Goal: Transaction & Acquisition: Purchase product/service

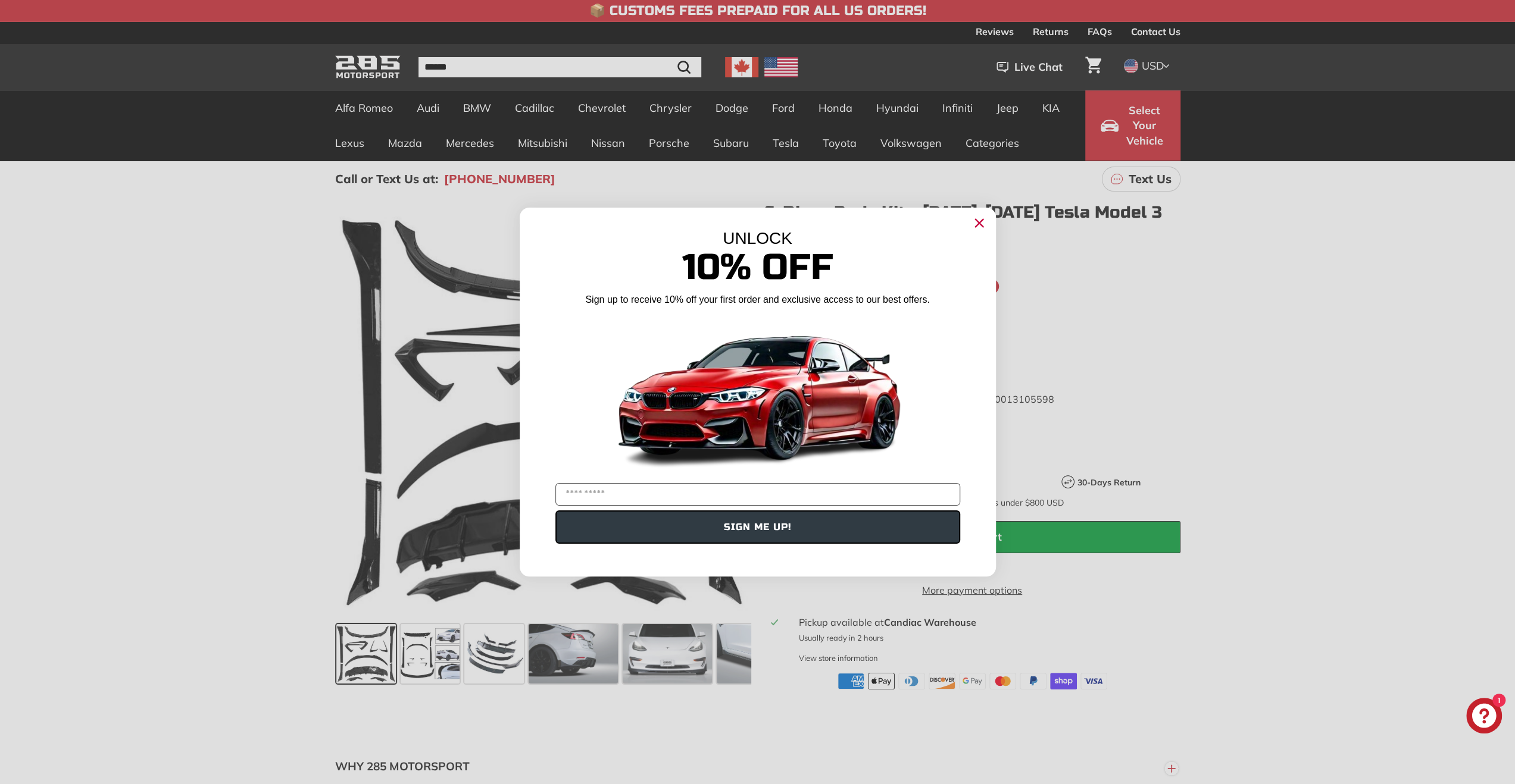
drag, startPoint x: 982, startPoint y: 223, endPoint x: 977, endPoint y: 212, distance: 12.1
click at [982, 224] on circle "Close dialog" at bounding box center [979, 223] width 18 height 18
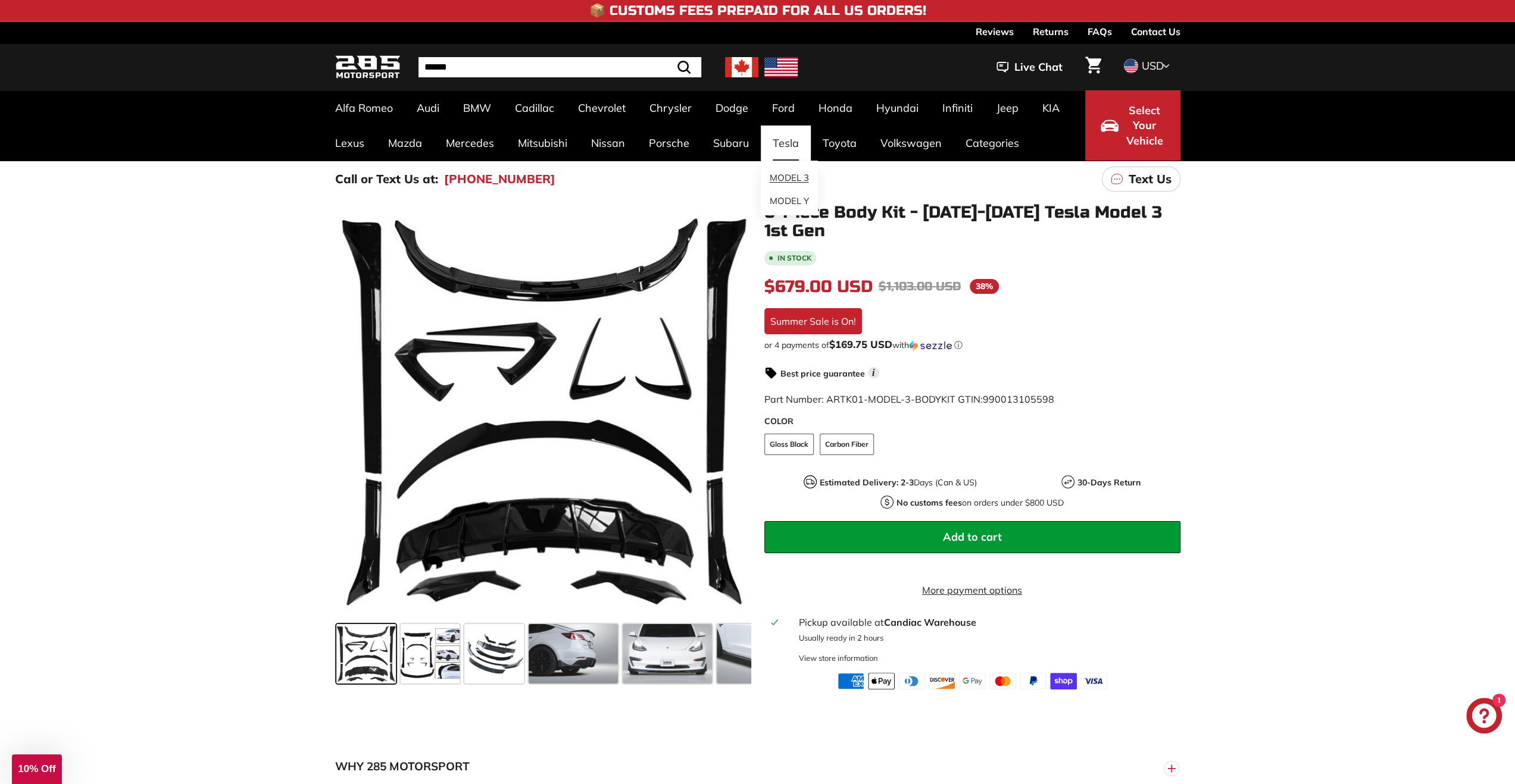
click at [772, 181] on link "MODEL 3" at bounding box center [789, 178] width 58 height 23
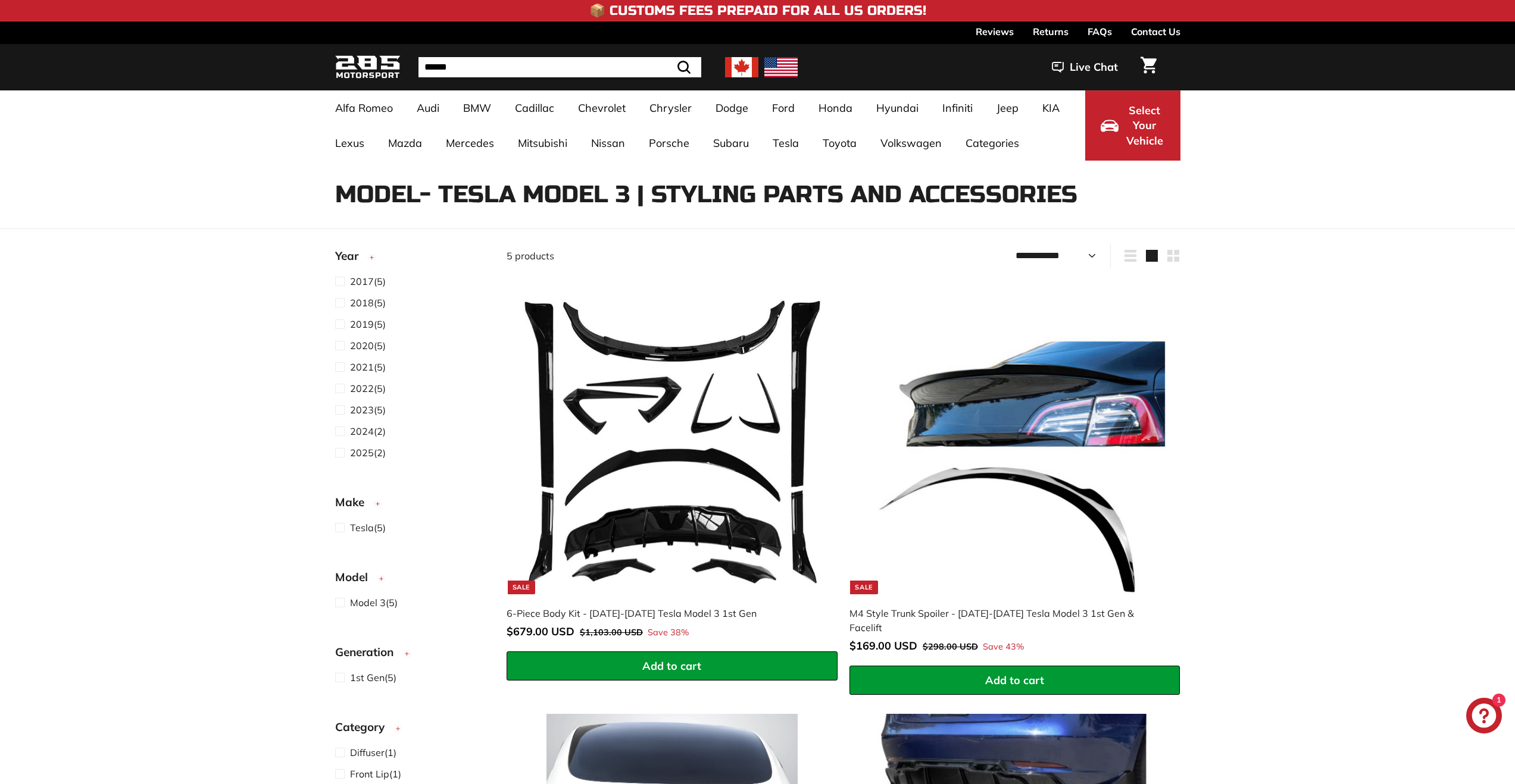
select select "**********"
